Goal: Task Accomplishment & Management: Use online tool/utility

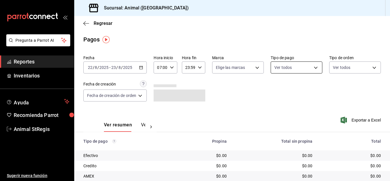
click at [294, 70] on body "Pregunta a Parrot AI Reportes Inventarios Ayuda Recomienda Parrot Animal StRegi…" at bounding box center [195, 90] width 390 height 181
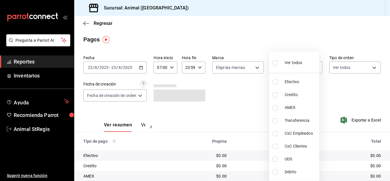
click at [276, 65] on input "checkbox" at bounding box center [275, 62] width 5 height 5
checkbox input "true"
type input "5a0f3365-d715-4940-adc4-656debb7822a,fc07b02b-84a7-4dba-9bff-98bba82b1290,ff2b0…"
checkbox input "true"
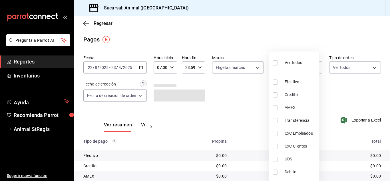
checkbox input "true"
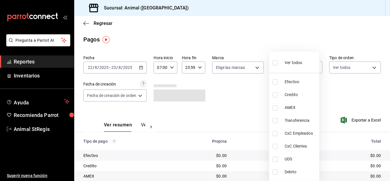
checkbox input "true"
click at [257, 81] on div at bounding box center [195, 90] width 390 height 181
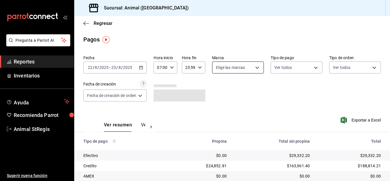
click at [232, 67] on body "Pregunta a Parrot AI Reportes Inventarios Ayuda Recomienda Parrot Animal StRegi…" at bounding box center [195, 90] width 390 height 181
click at [218, 88] on input "checkbox" at bounding box center [217, 89] width 5 height 5
checkbox input "true"
type input "3f39fcdc-c8c4-4fff-883a-47b345d9391c"
checkbox input "true"
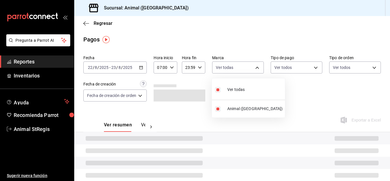
click at [274, 91] on div at bounding box center [195, 90] width 390 height 181
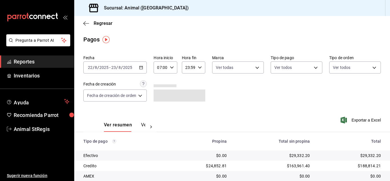
click at [235, 33] on main "Regresar Pagos Fecha 2025-08-22 22 / 8 / 2025 - 2025-08-23 23 / 8 / 2025 Hora i…" at bounding box center [232, 134] width 316 height 236
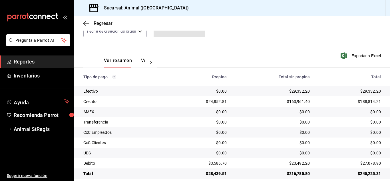
scroll to position [71, 0]
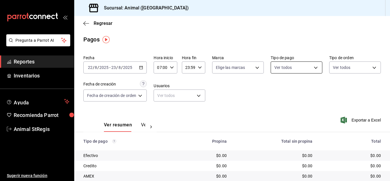
click at [290, 66] on body "Pregunta a Parrot AI Reportes Inventarios Ayuda Recomienda Parrot Animal StRegi…" at bounding box center [195, 90] width 390 height 181
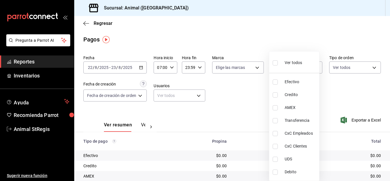
click at [274, 63] on input "checkbox" at bounding box center [275, 62] width 5 height 5
checkbox input "true"
type input "5a0f3365-d715-4940-adc4-656debb7822a,fc07b02b-84a7-4dba-9bff-98bba82b1290,ff2b0…"
checkbox input "true"
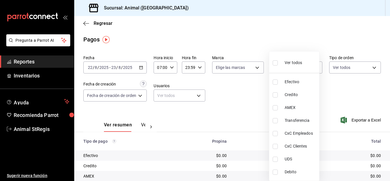
checkbox input "true"
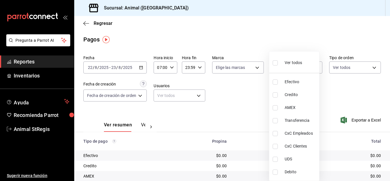
checkbox input "true"
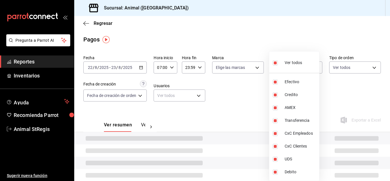
drag, startPoint x: 261, startPoint y: 85, endPoint x: 242, endPoint y: 77, distance: 20.3
click at [260, 85] on div at bounding box center [195, 90] width 390 height 181
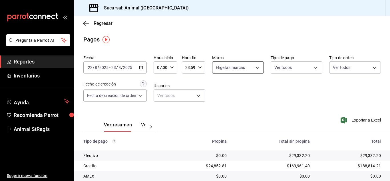
click at [239, 71] on body "Pregunta a Parrot AI Reportes Inventarios Ayuda Recomienda Parrot Animal StRegi…" at bounding box center [195, 90] width 390 height 181
click at [221, 91] on label at bounding box center [218, 89] width 7 height 8
click at [221, 91] on input "checkbox" at bounding box center [217, 89] width 5 height 5
checkbox input "false"
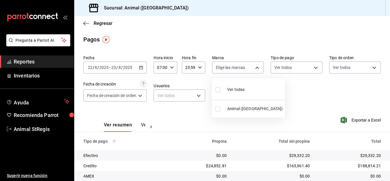
click at [219, 92] on input "checkbox" at bounding box center [217, 89] width 5 height 5
checkbox input "true"
type input "3f39fcdc-c8c4-4fff-883a-47b345d9391c"
checkbox input "true"
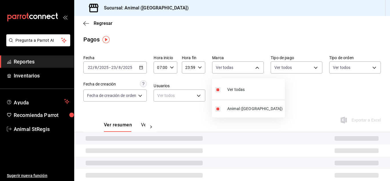
click at [317, 91] on div at bounding box center [195, 90] width 390 height 181
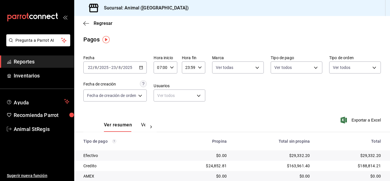
click at [261, 27] on div "Regresar" at bounding box center [232, 23] width 316 height 15
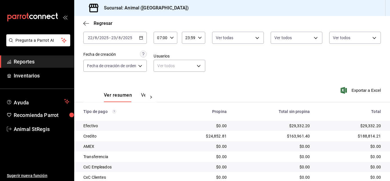
scroll to position [71, 0]
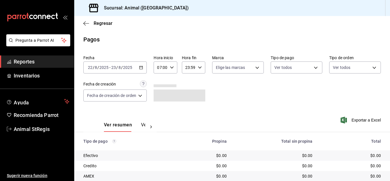
click at [287, 88] on div "Fecha [DATE] [DATE] - [DATE] [DATE] Hora inicio 07:00 Hora inicio Hora fin 23:5…" at bounding box center [232, 80] width 298 height 55
click at [292, 65] on body "Pregunta a Parrot AI Reportes Inventarios Ayuda Recomienda Parrot Animal StRegi…" at bounding box center [195, 90] width 390 height 181
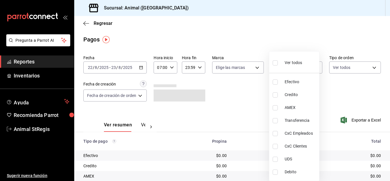
click at [275, 64] on input "checkbox" at bounding box center [275, 62] width 5 height 5
checkbox input "true"
type input "5a0f3365-d715-4940-adc4-656debb7822a,fc07b02b-84a7-4dba-9bff-98bba82b1290,ff2b0…"
checkbox input "true"
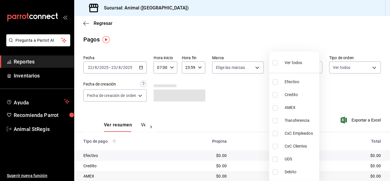
checkbox input "true"
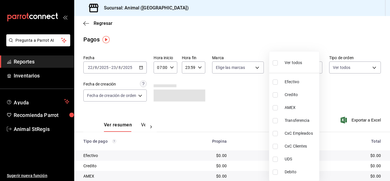
checkbox input "true"
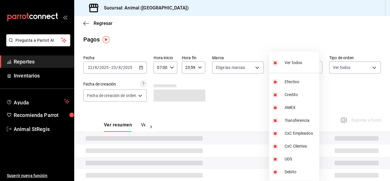
click at [239, 88] on div at bounding box center [195, 90] width 390 height 181
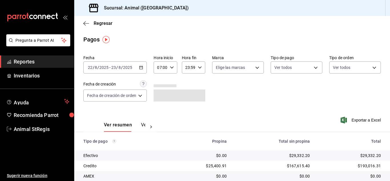
click at [220, 69] on body "Pregunta a Parrot AI Reportes Inventarios Ayuda Recomienda Parrot Animal StRegi…" at bounding box center [195, 90] width 390 height 181
drag, startPoint x: 219, startPoint y: 90, endPoint x: 228, endPoint y: 89, distance: 8.9
click at [218, 90] on input "checkbox" at bounding box center [217, 89] width 5 height 5
checkbox input "true"
type input "3f39fcdc-c8c4-4fff-883a-47b345d9391c"
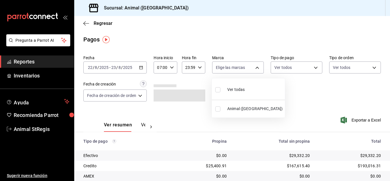
checkbox input "true"
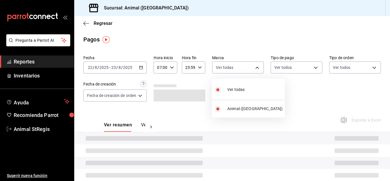
click at [288, 89] on div at bounding box center [195, 90] width 390 height 181
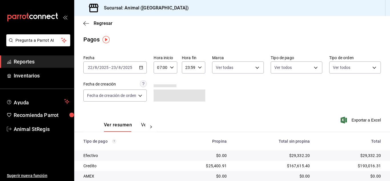
click at [254, 43] on div "Pagos" at bounding box center [232, 39] width 316 height 9
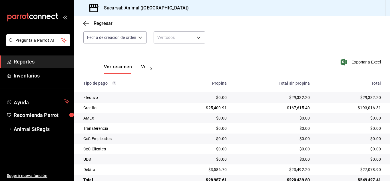
scroll to position [71, 0]
